Goal: Information Seeking & Learning: Check status

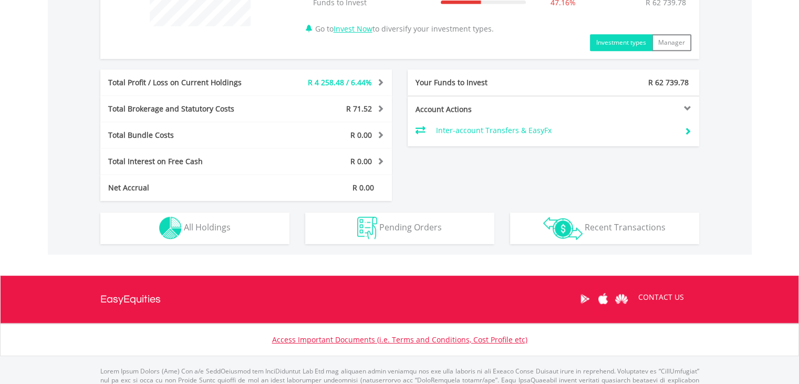
scroll to position [489, 0]
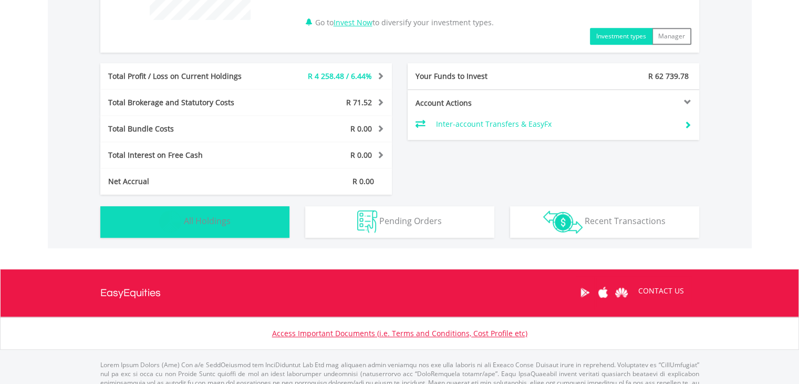
click at [227, 227] on button "Holdings All Holdings" at bounding box center [194, 222] width 189 height 32
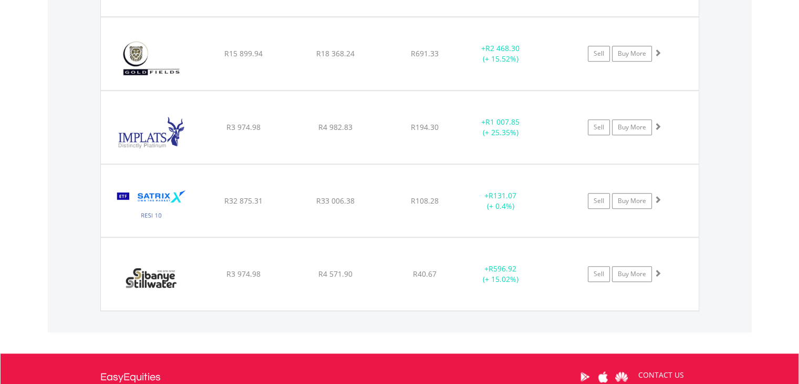
scroll to position [939, 0]
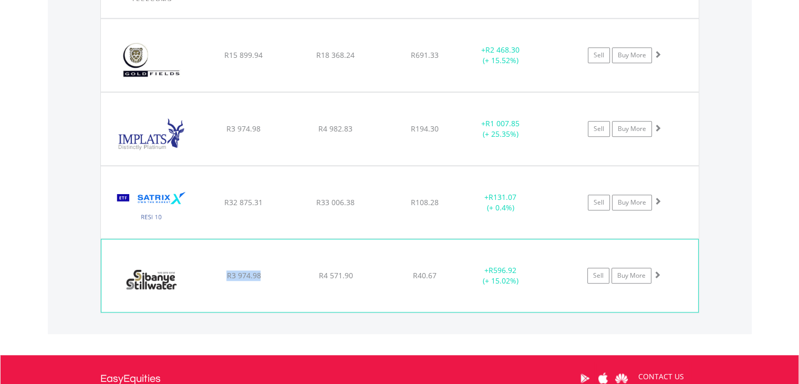
drag, startPoint x: 261, startPoint y: 272, endPoint x: 222, endPoint y: 274, distance: 38.4
click at [222, 274] on div "R3 974.98" at bounding box center [243, 275] width 89 height 11
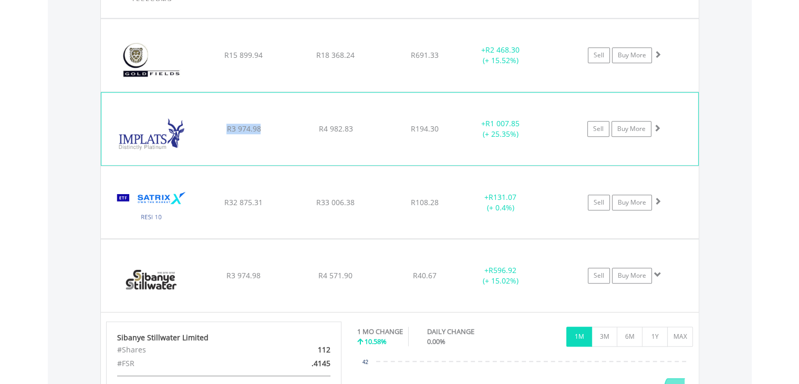
drag, startPoint x: 219, startPoint y: 122, endPoint x: 266, endPoint y: 126, distance: 47.5
click at [266, 126] on div "R3 974.98" at bounding box center [243, 129] width 89 height 11
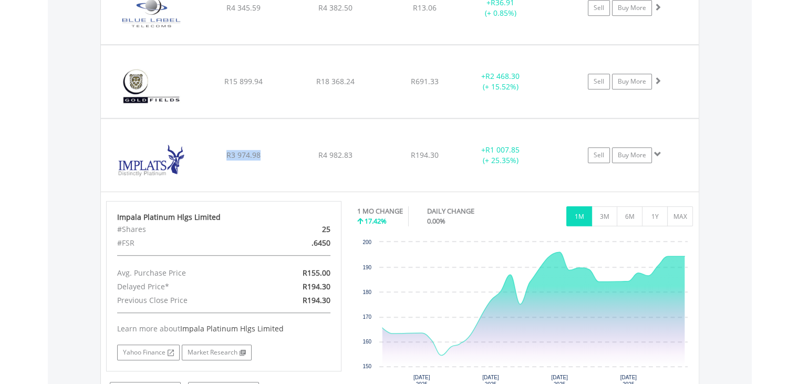
scroll to position [860, 0]
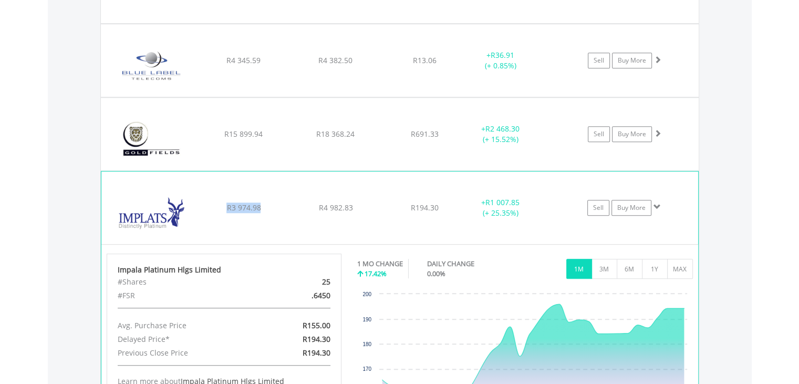
click at [149, 219] on img at bounding box center [152, 212] width 90 height 57
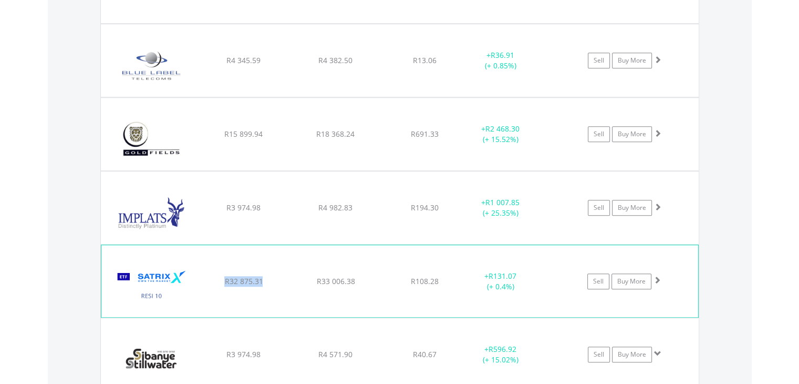
drag, startPoint x: 215, startPoint y: 274, endPoint x: 284, endPoint y: 279, distance: 68.5
click at [284, 279] on div "R32 875.31" at bounding box center [243, 281] width 89 height 11
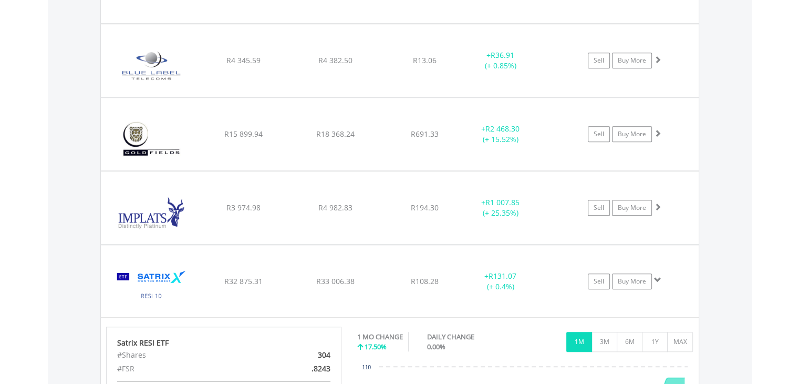
drag, startPoint x: 799, startPoint y: 198, endPoint x: 807, endPoint y: 240, distance: 42.8
click at [799, 240] on html "My Investments Invest Now New Listings Sell My Recurring Investments Pending Or…" at bounding box center [399, 82] width 799 height 1884
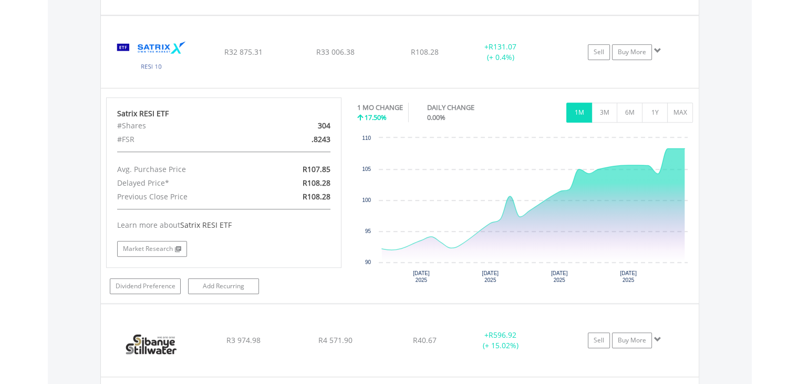
scroll to position [1091, 0]
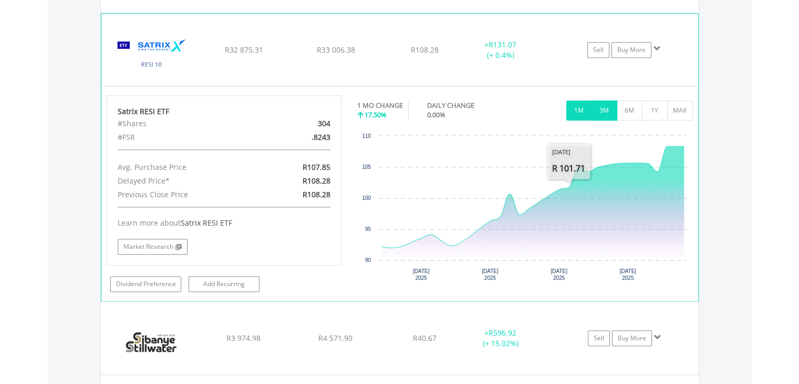
click at [597, 108] on button "3M" at bounding box center [605, 110] width 26 height 20
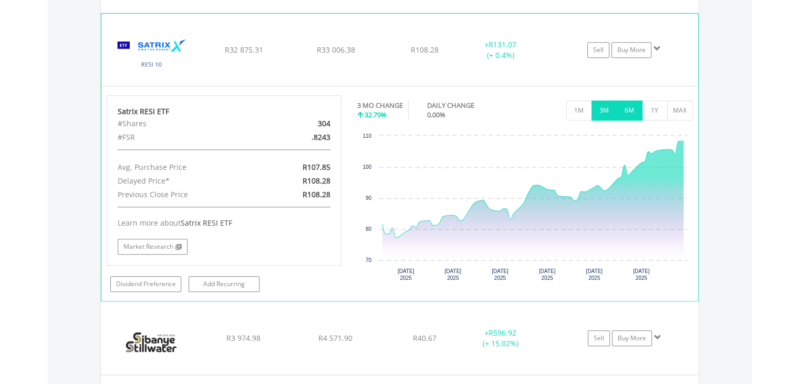
click at [629, 106] on button "6M" at bounding box center [630, 110] width 26 height 20
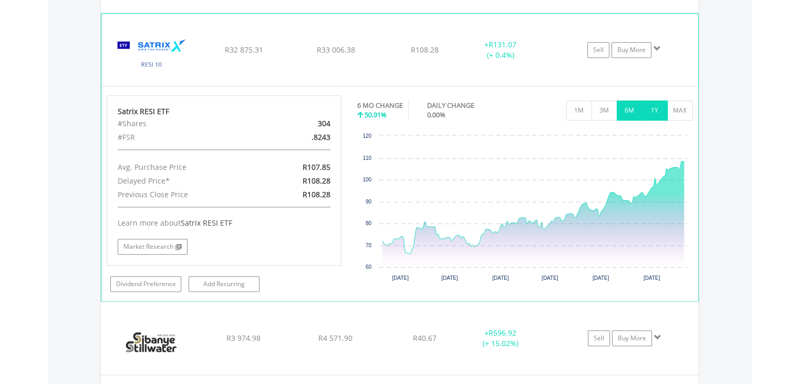
click at [658, 108] on button "1Y" at bounding box center [655, 110] width 26 height 20
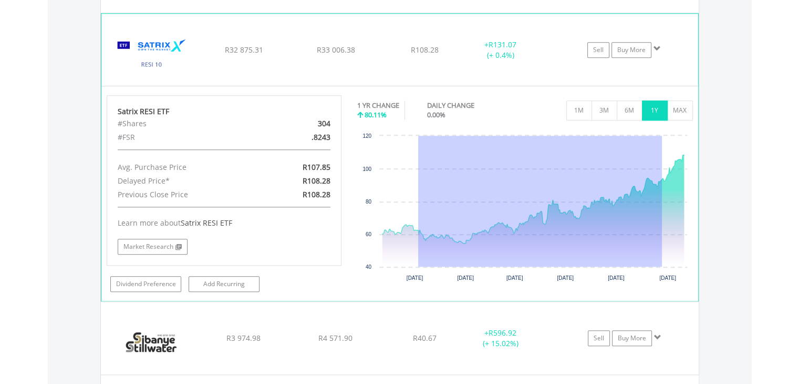
drag, startPoint x: 662, startPoint y: 162, endPoint x: 525, endPoint y: 139, distance: 139.6
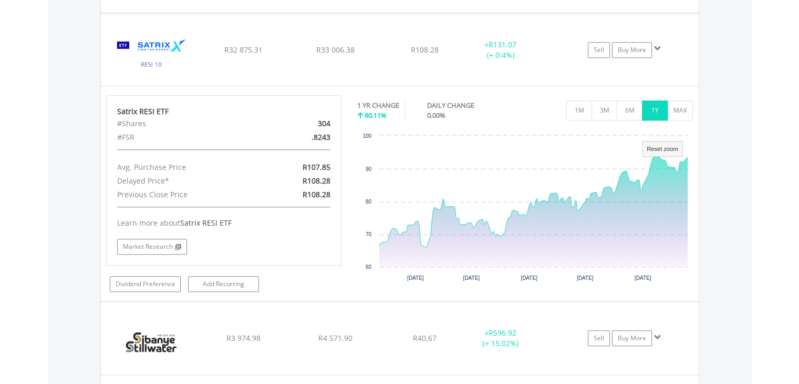
scroll to position [1080, 0]
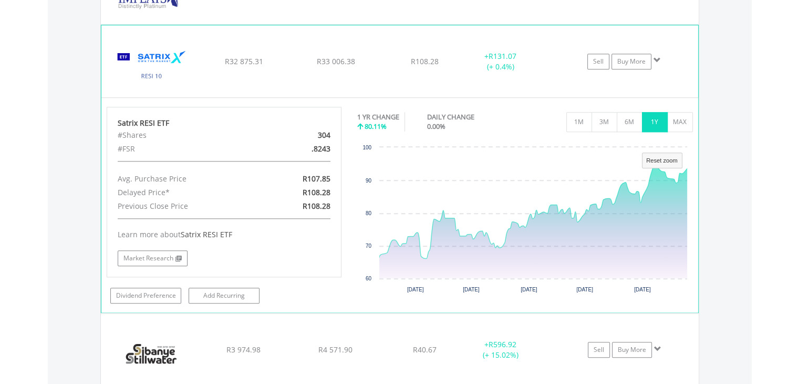
click at [173, 54] on img at bounding box center [152, 66] width 90 height 56
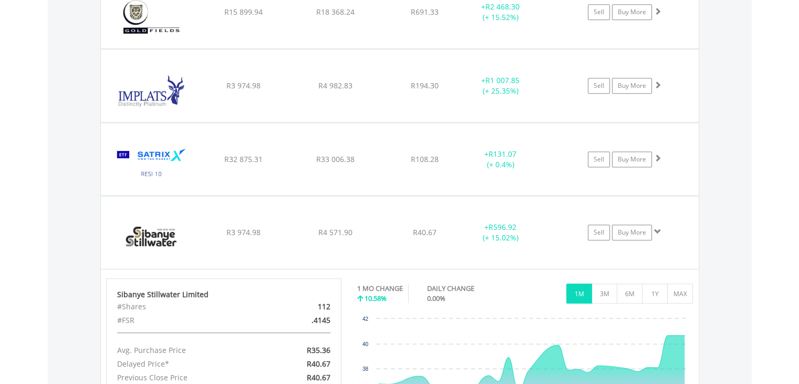
scroll to position [980, 0]
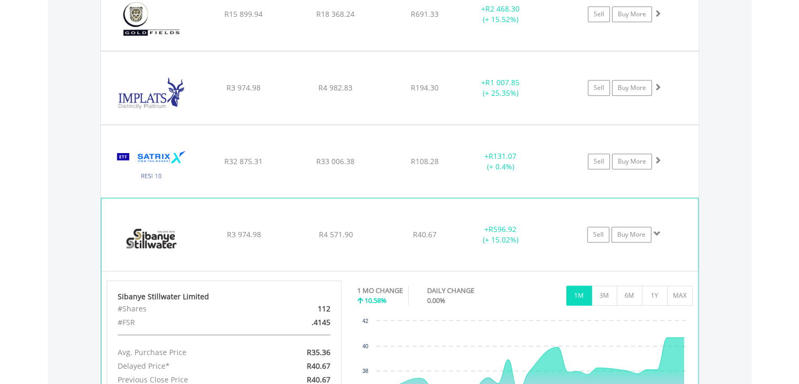
click at [146, 238] on img at bounding box center [152, 239] width 90 height 57
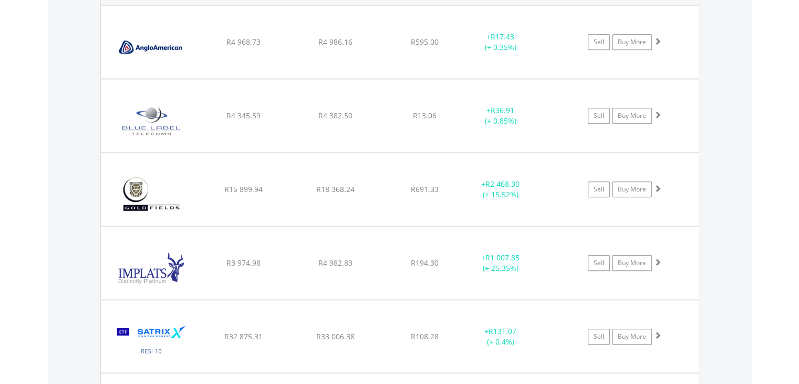
scroll to position [801, 0]
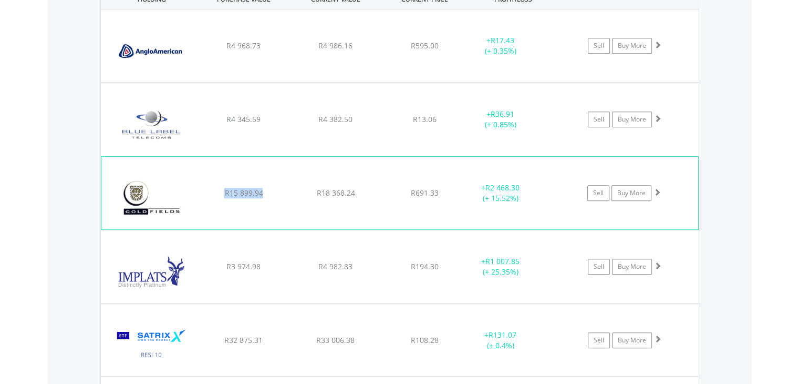
drag, startPoint x: 221, startPoint y: 188, endPoint x: 265, endPoint y: 190, distance: 44.2
click at [265, 190] on div "R15 899.94" at bounding box center [243, 193] width 89 height 11
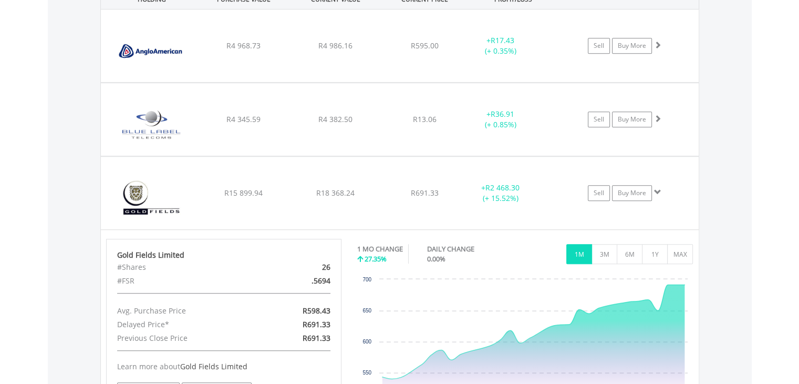
click at [780, 202] on body "My Investments Invest Now New Listings Sell My Recurring Investments Pending Or…" at bounding box center [399, 33] width 799 height 1669
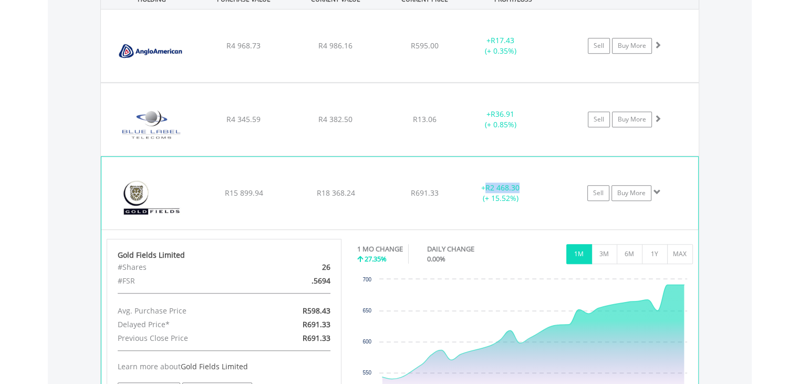
drag, startPoint x: 479, startPoint y: 184, endPoint x: 519, endPoint y: 184, distance: 39.9
click at [519, 184] on div "+ R2 468.30 (+ 15.52%)" at bounding box center [500, 192] width 79 height 21
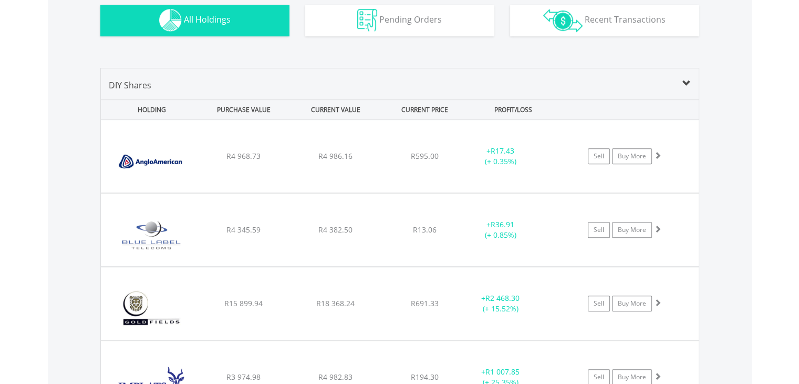
scroll to position [685, 0]
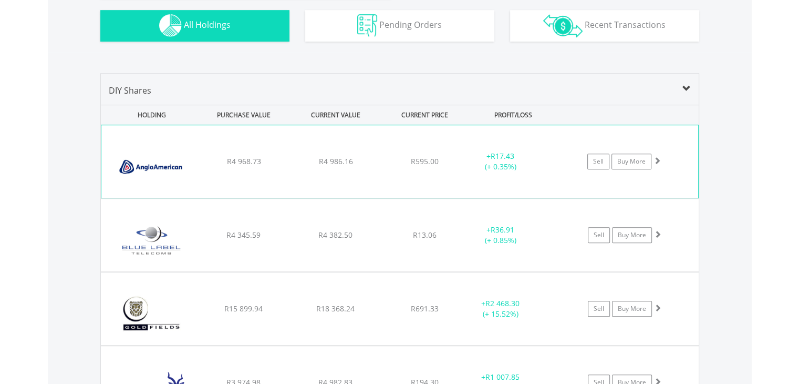
click at [155, 170] on img at bounding box center [152, 166] width 90 height 57
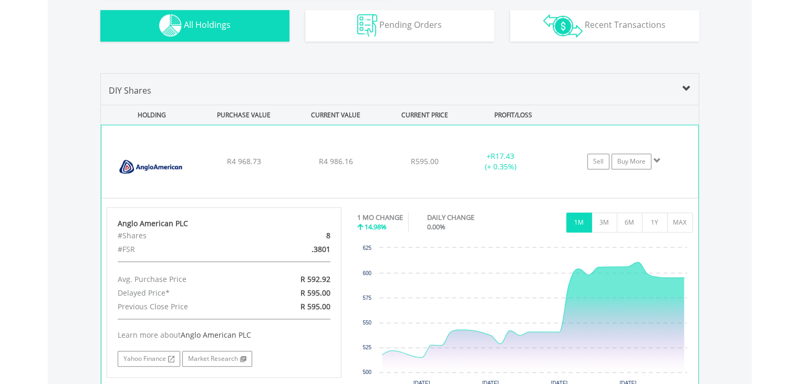
click at [155, 170] on img at bounding box center [152, 166] width 90 height 57
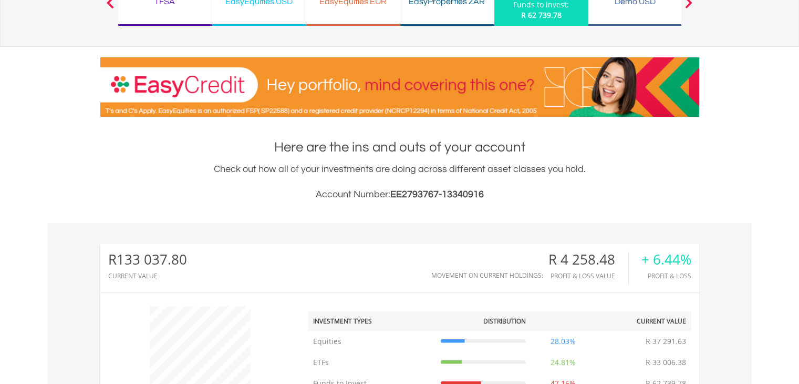
scroll to position [0, 0]
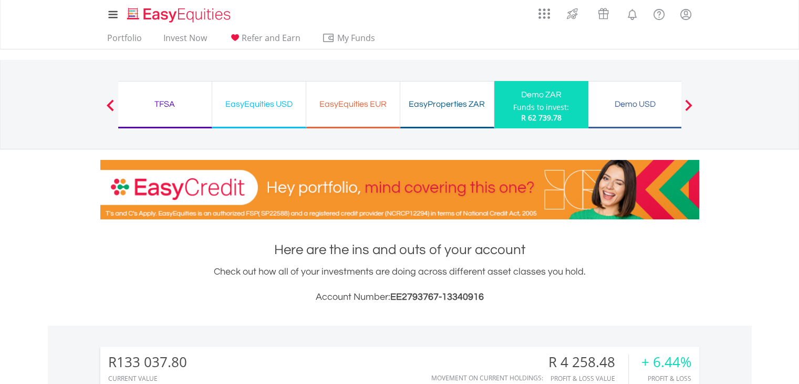
click at [632, 101] on div "Demo USD" at bounding box center [635, 104] width 81 height 15
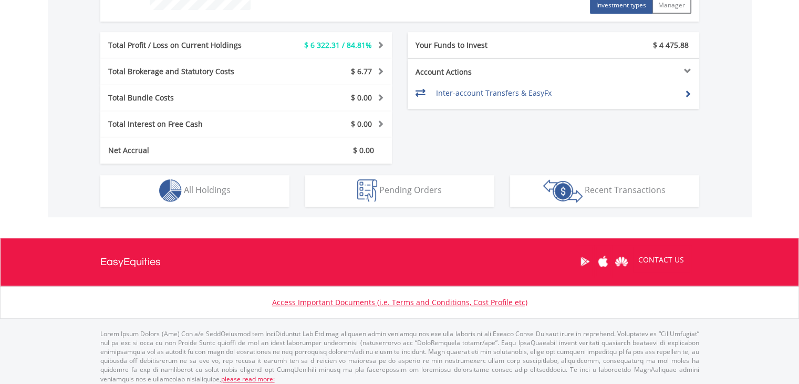
scroll to position [501, 0]
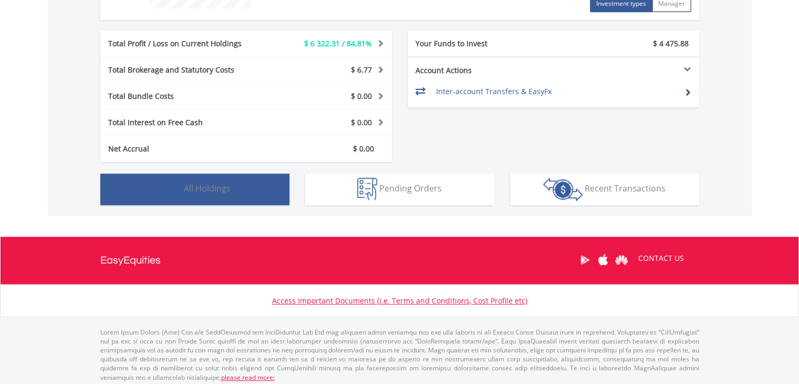
click at [187, 192] on span "All Holdings" at bounding box center [207, 188] width 47 height 12
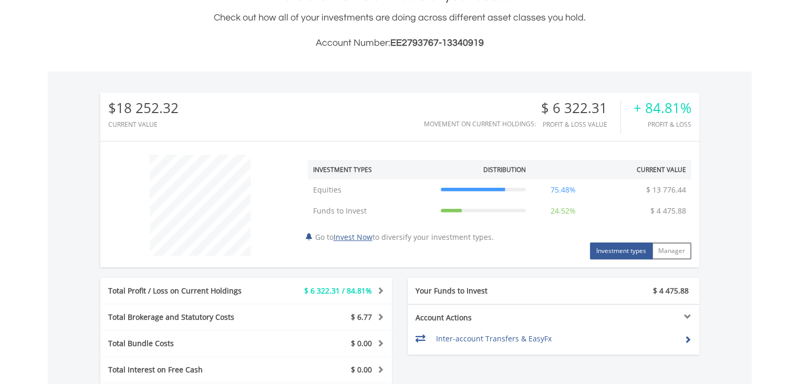
scroll to position [260, 0]
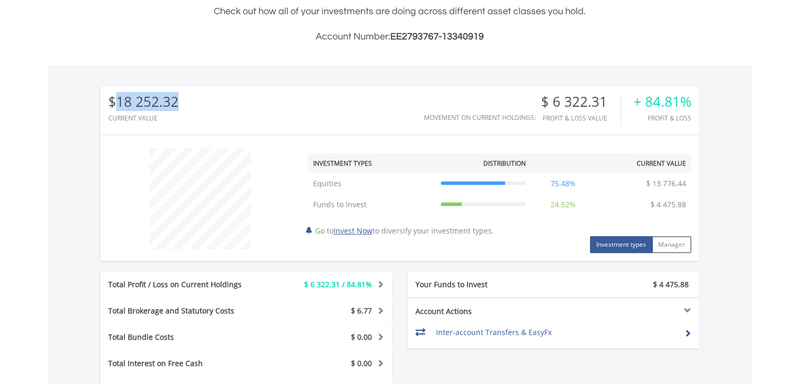
drag, startPoint x: 115, startPoint y: 103, endPoint x: 193, endPoint y: 106, distance: 78.4
click at [193, 106] on div "$18 252.32 CURRENT VALUE Movement on Current Holdings: $ 6 322.31 Profit & Loss…" at bounding box center [399, 110] width 599 height 48
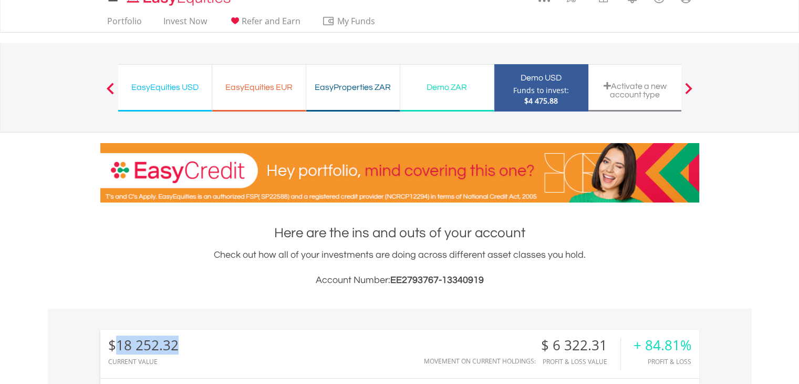
scroll to position [0, 0]
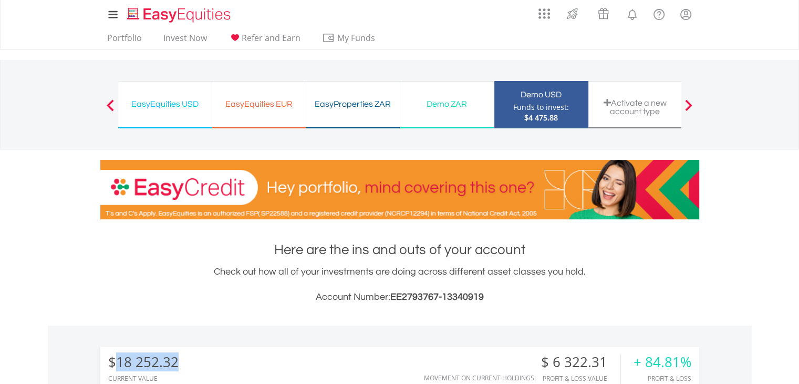
click at [433, 107] on div "Demo ZAR" at bounding box center [447, 104] width 81 height 15
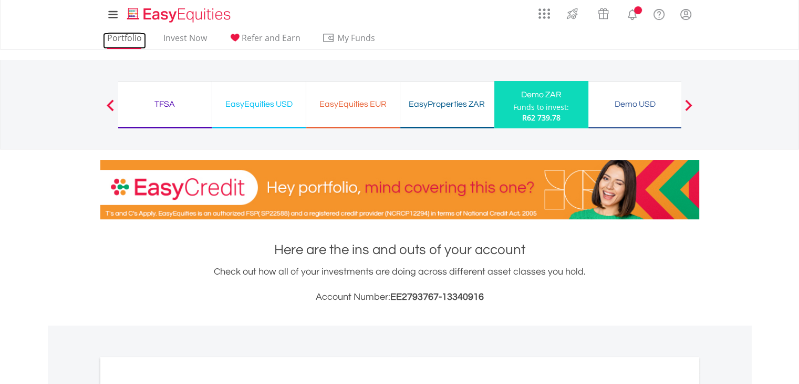
click at [125, 36] on link "Portfolio" at bounding box center [124, 41] width 43 height 16
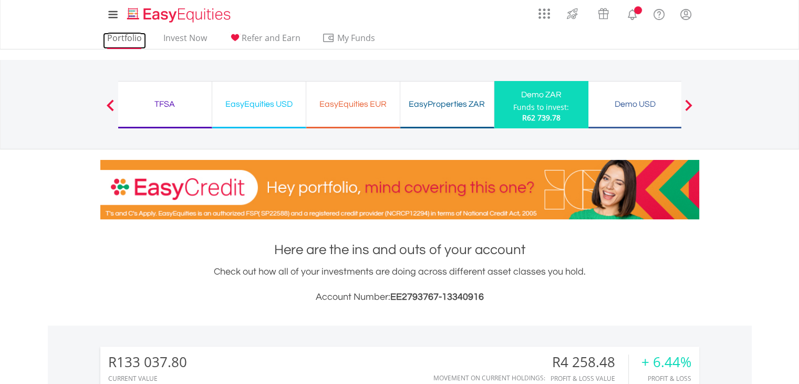
scroll to position [101, 200]
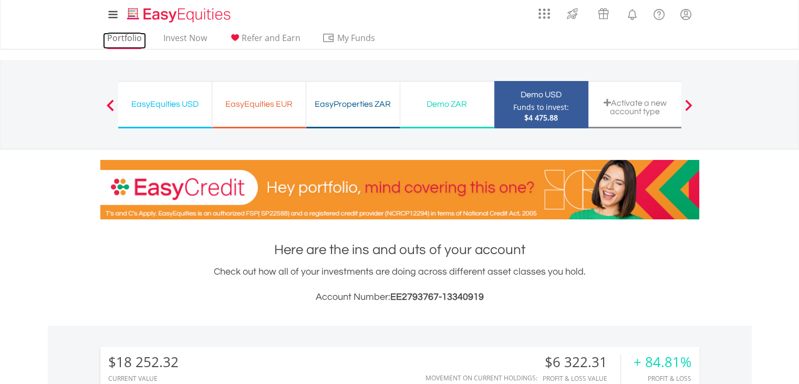
click at [125, 36] on link "Portfolio" at bounding box center [124, 41] width 43 height 16
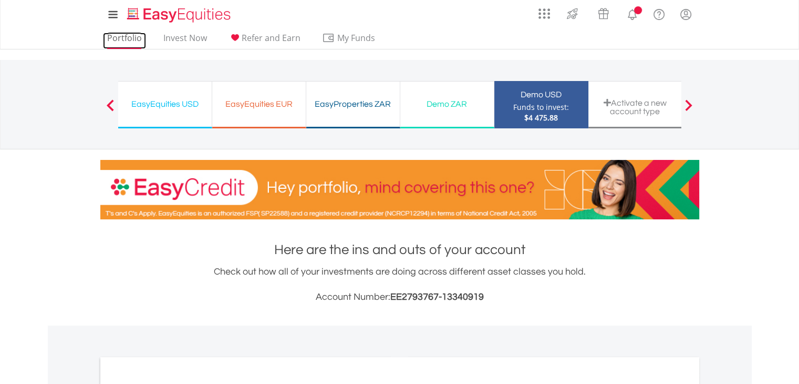
click at [125, 35] on link "Portfolio" at bounding box center [124, 41] width 43 height 16
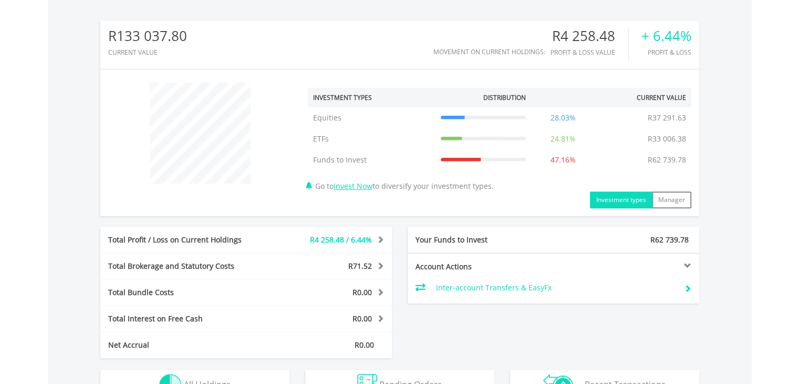
scroll to position [101, 200]
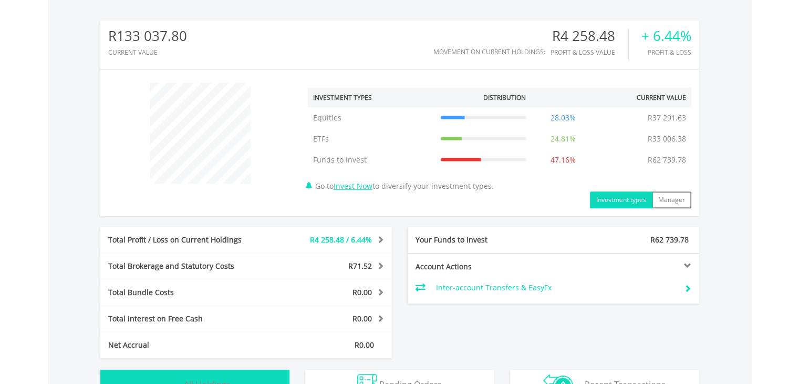
click at [218, 377] on button "Holdings All Holdings" at bounding box center [194, 385] width 189 height 32
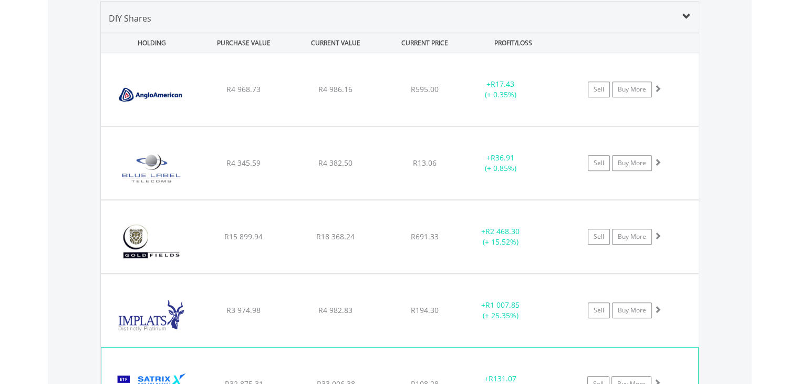
click at [191, 368] on img at bounding box center [152, 389] width 90 height 56
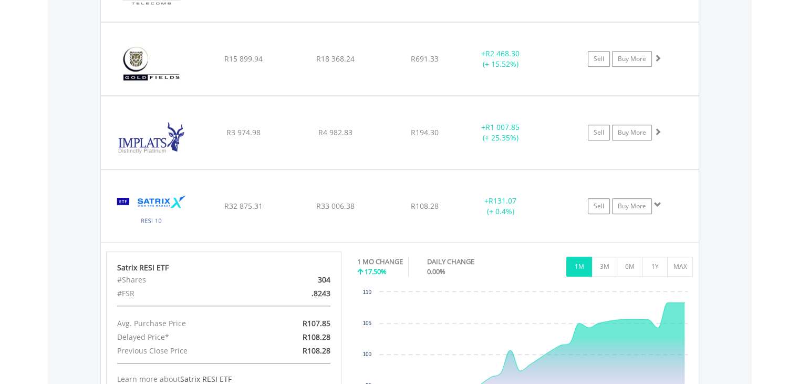
scroll to position [942, 0]
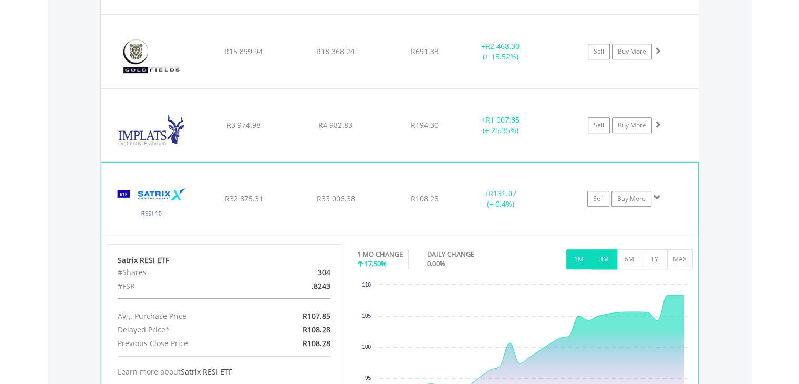
click at [603, 252] on button "3M" at bounding box center [605, 259] width 26 height 20
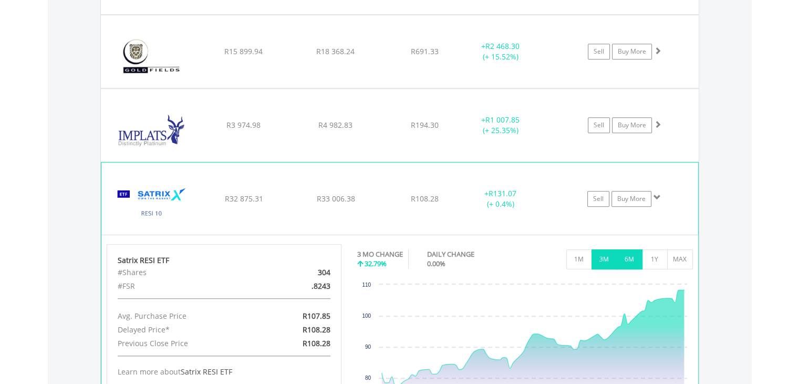
click at [623, 255] on button "6M" at bounding box center [630, 259] width 26 height 20
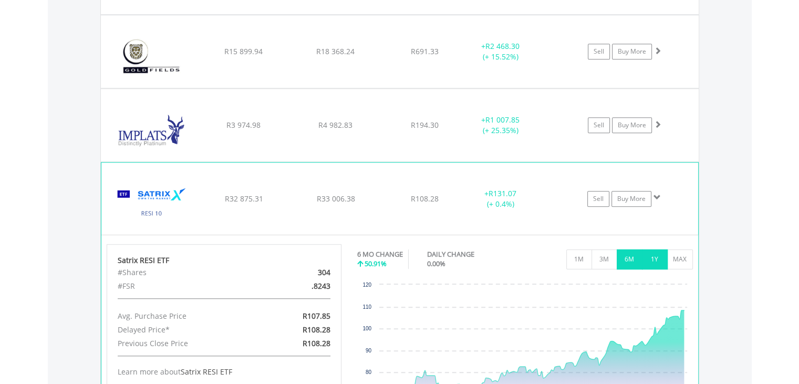
click at [658, 253] on button "1Y" at bounding box center [655, 259] width 26 height 20
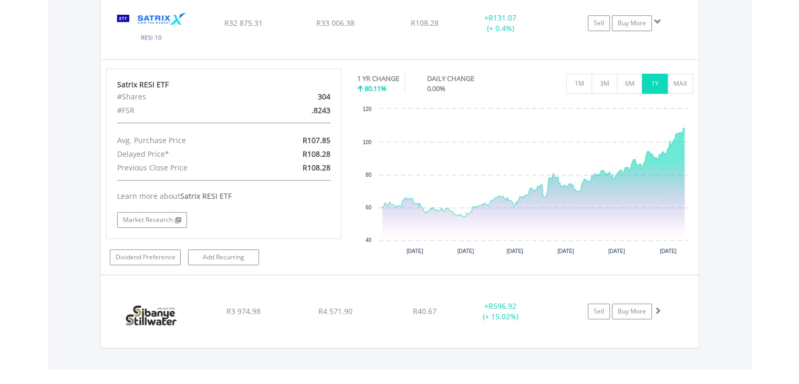
scroll to position [1099, 0]
